Goal: Task Accomplishment & Management: Use online tool/utility

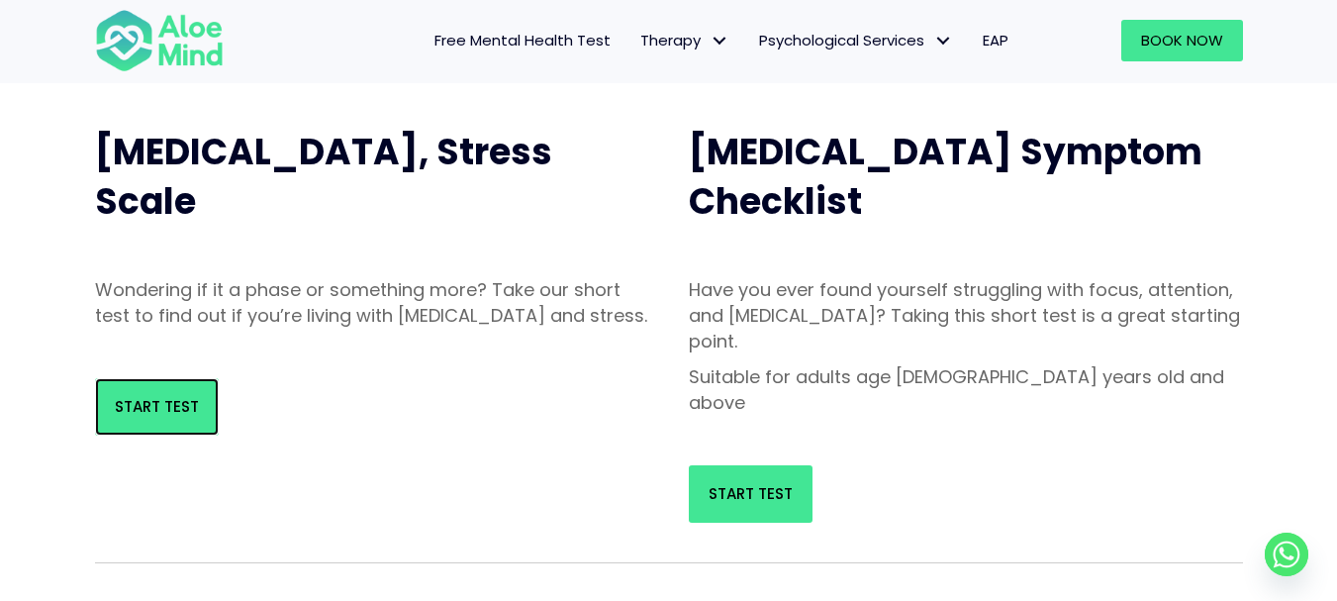
click at [126, 417] on span "Start Test" at bounding box center [157, 406] width 84 height 21
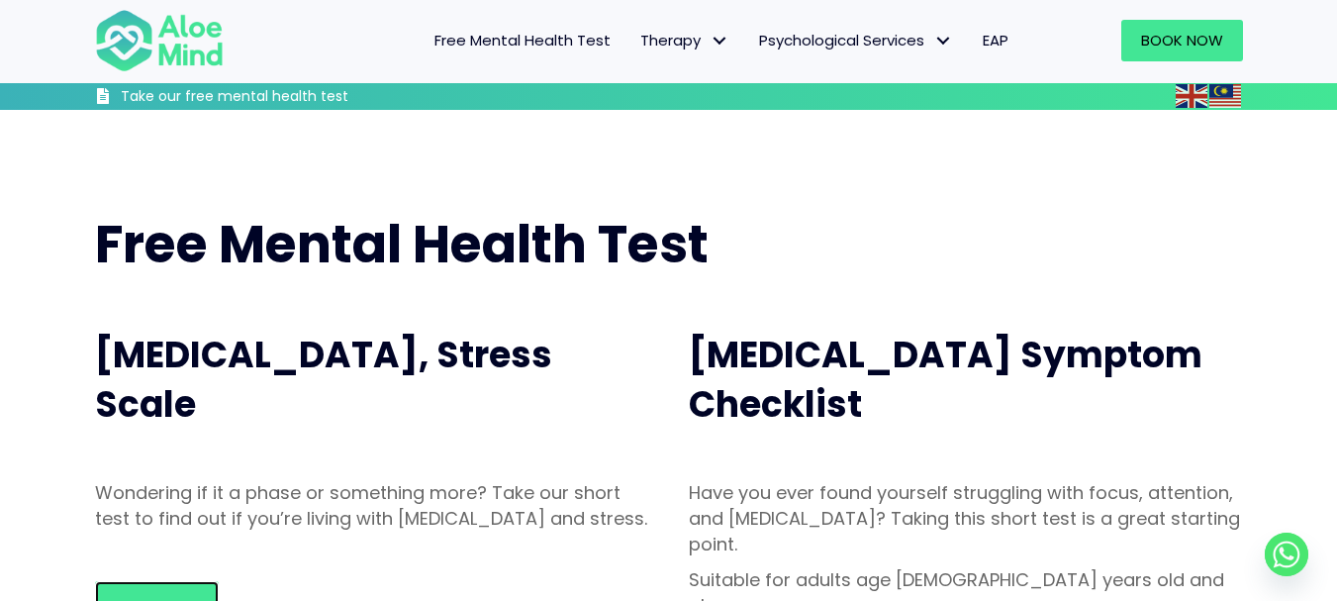
click at [139, 581] on link "Start Test" at bounding box center [157, 609] width 124 height 57
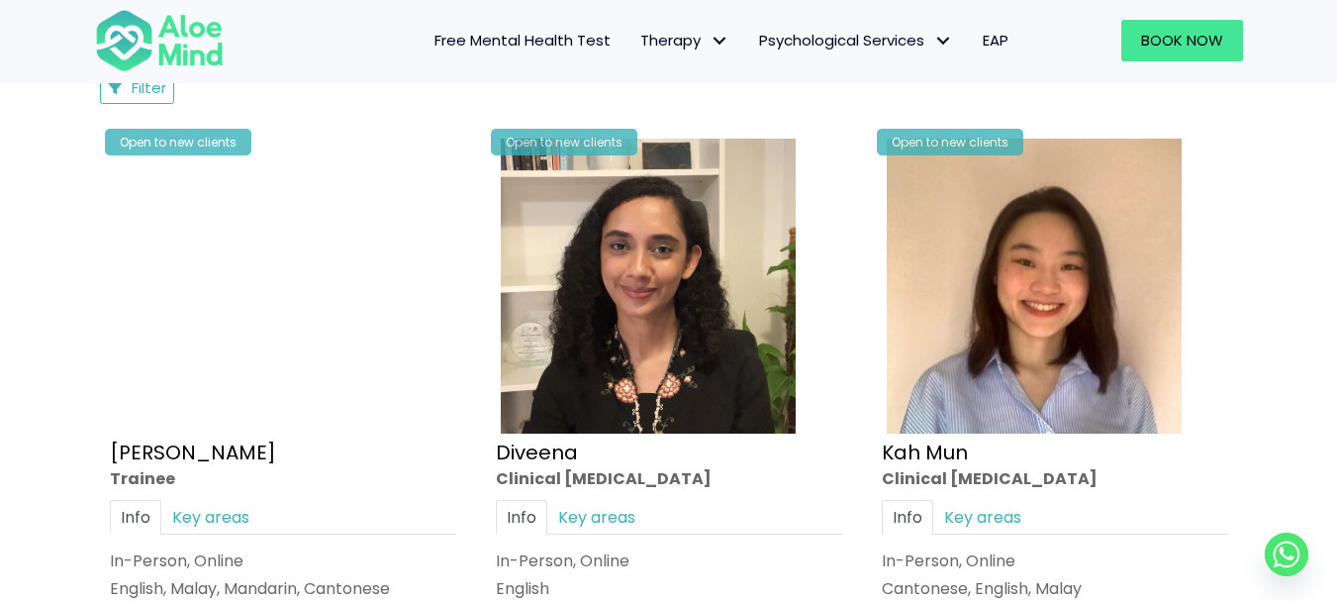
scroll to position [990, 0]
